Goal: Entertainment & Leisure: Browse casually

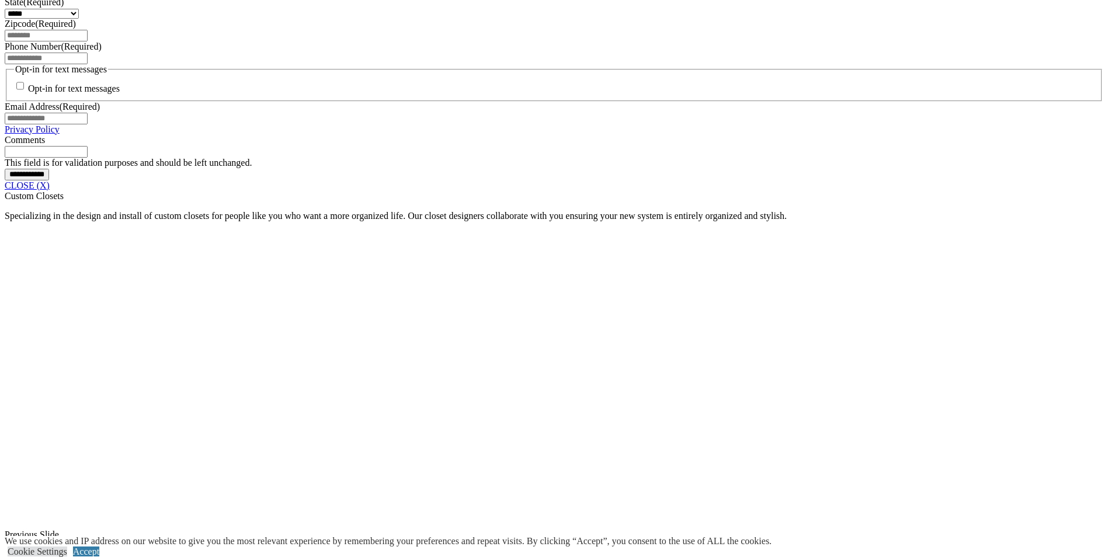
scroll to position [934, 0]
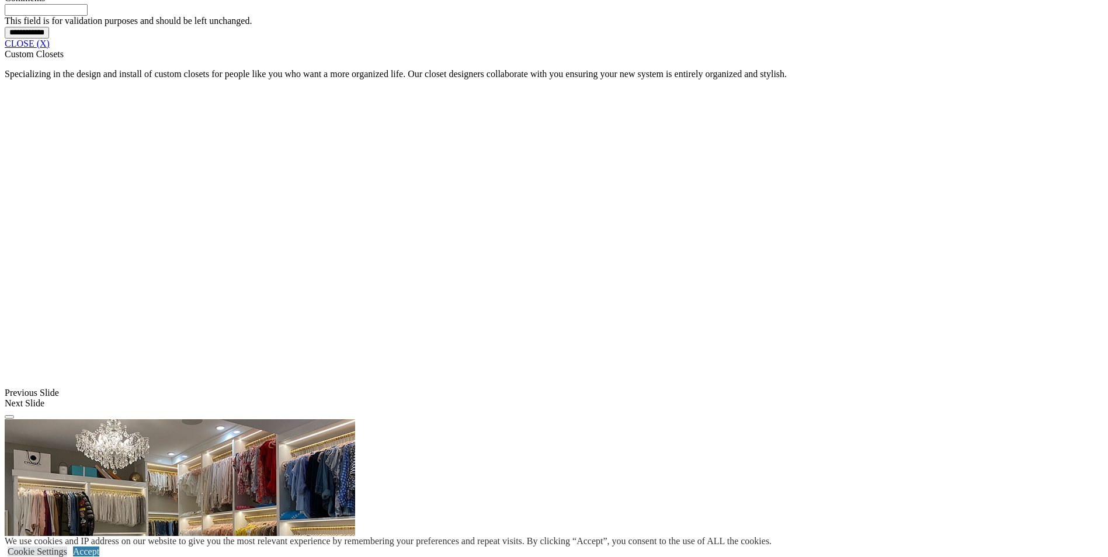
scroll to position [1051, 0]
